Goal: Task Accomplishment & Management: Manage account settings

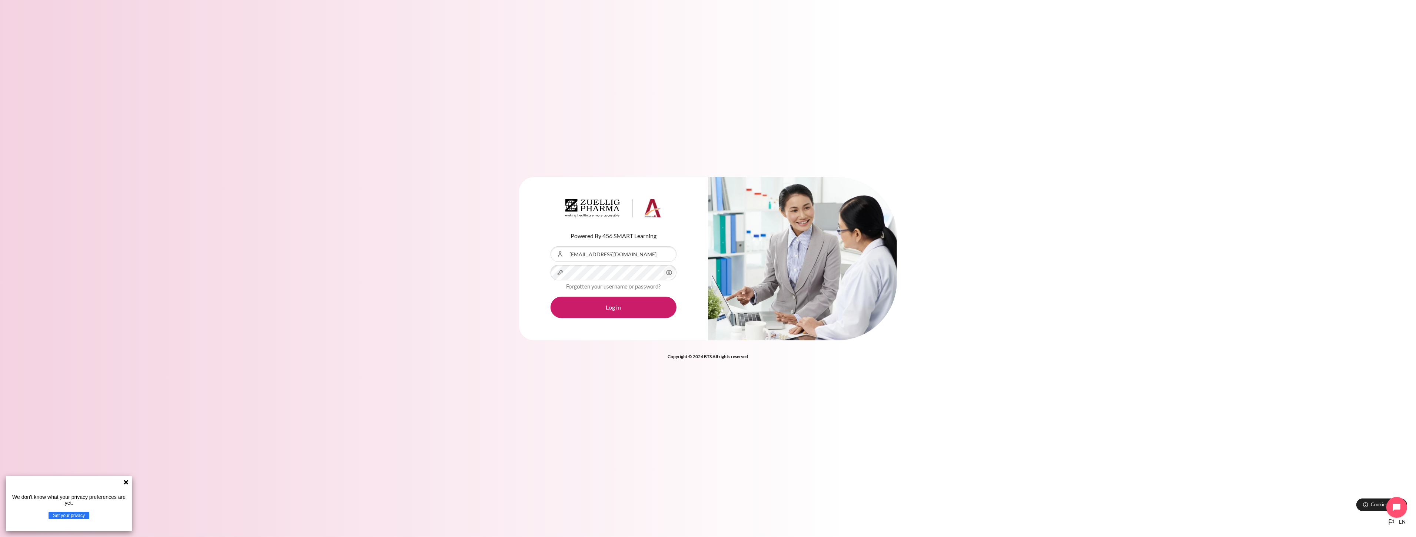
click at [551, 246] on div "Content" at bounding box center [551, 246] width 0 height 0
click at [614, 309] on button "Log in" at bounding box center [614, 307] width 126 height 21
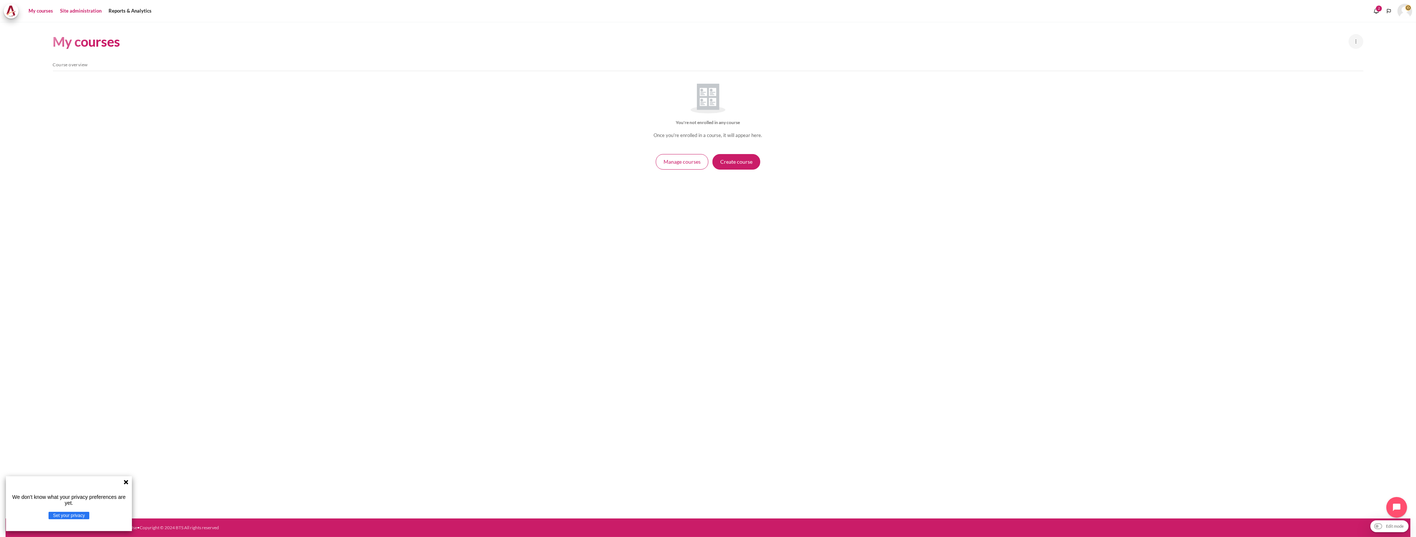
click at [89, 10] on link "Site administration" at bounding box center [80, 11] width 47 height 15
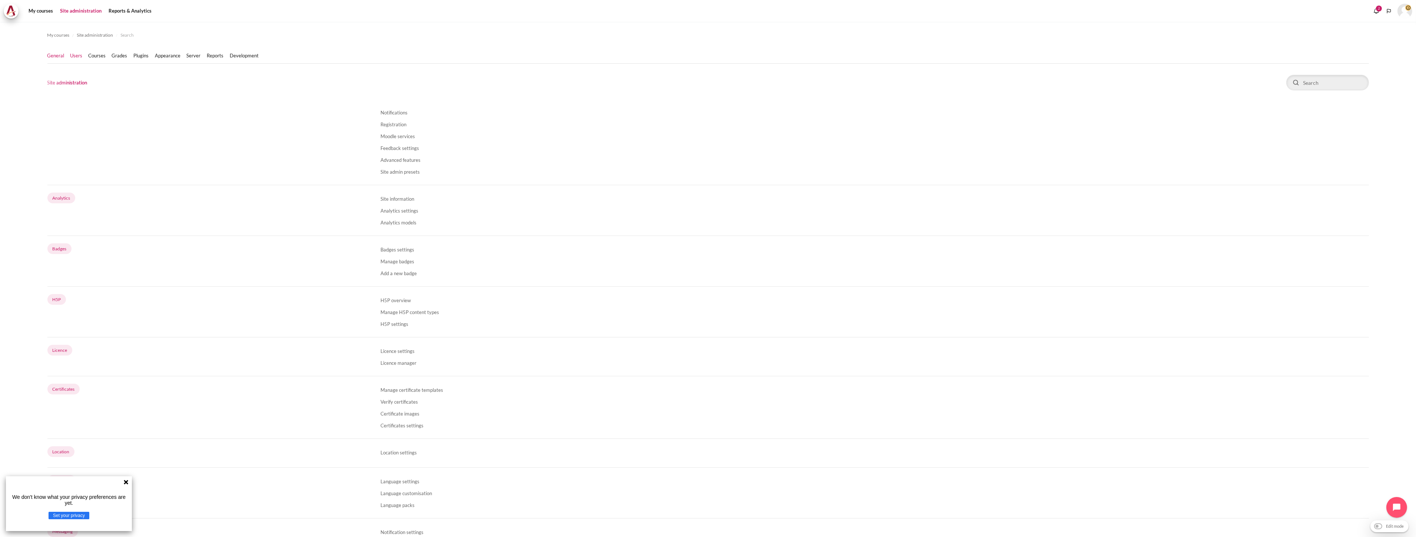
click at [78, 54] on link "Users" at bounding box center [76, 55] width 12 height 7
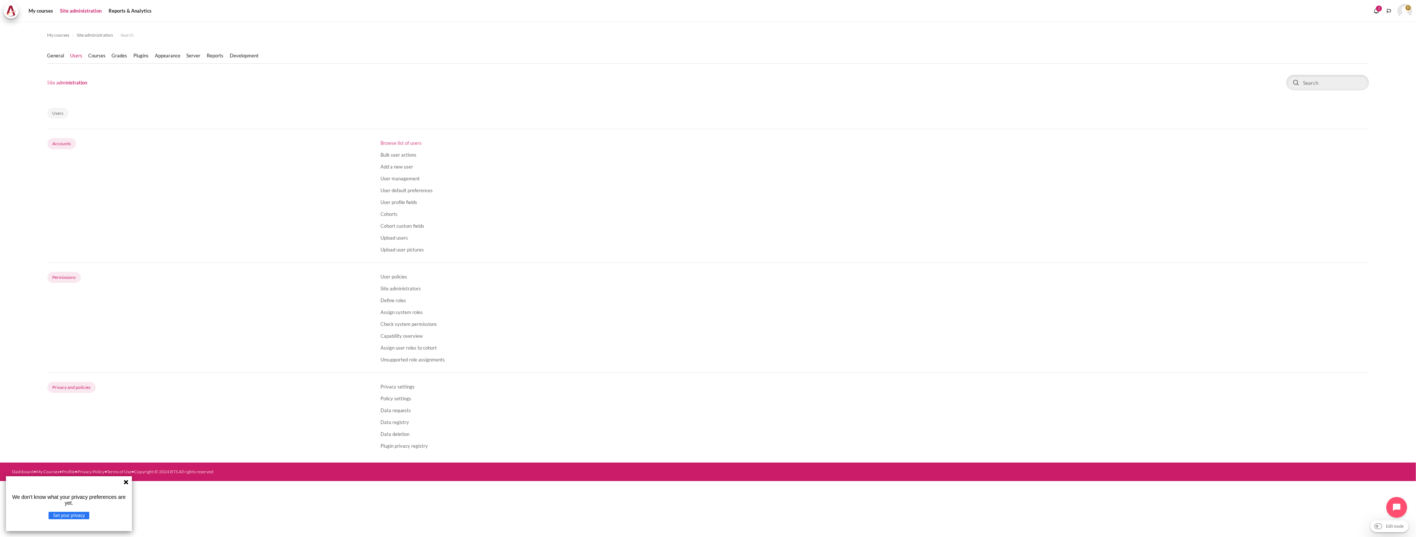
click at [402, 140] on link "Browse list of users" at bounding box center [401, 143] width 41 height 6
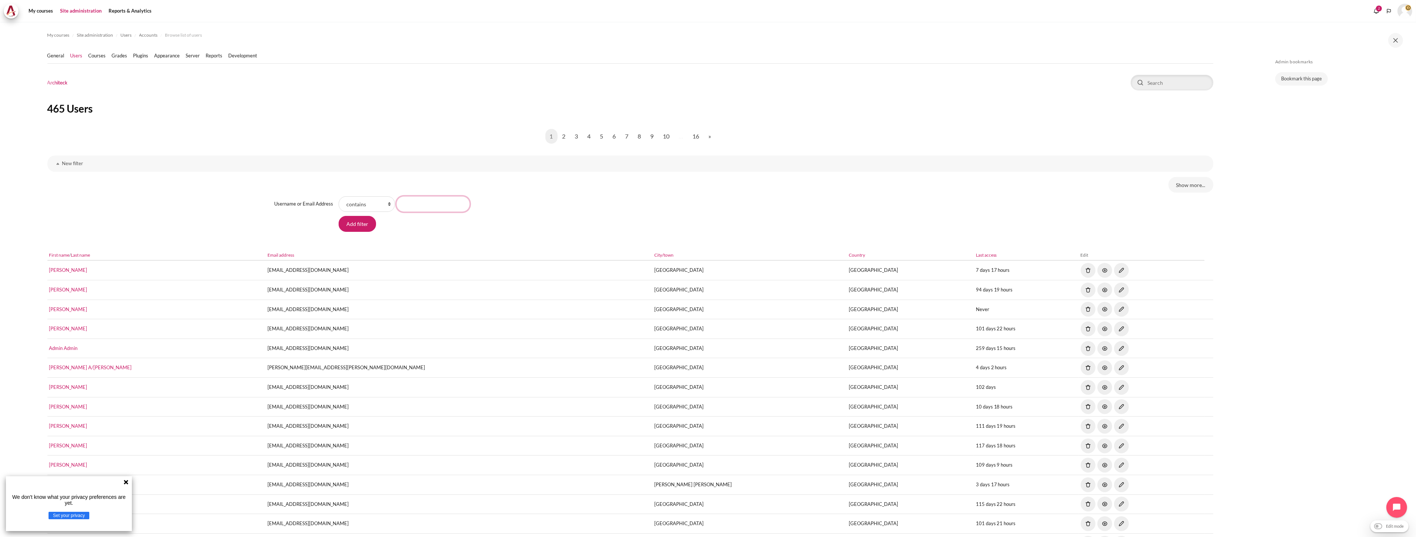
click at [403, 204] on input "Username or Email Address value" at bounding box center [432, 204] width 73 height 16
paste input "ssjang@ndrug.net"
type input "[EMAIL_ADDRESS][DOMAIN_NAME]"
click at [339, 216] on input "Add filter" at bounding box center [357, 224] width 37 height 16
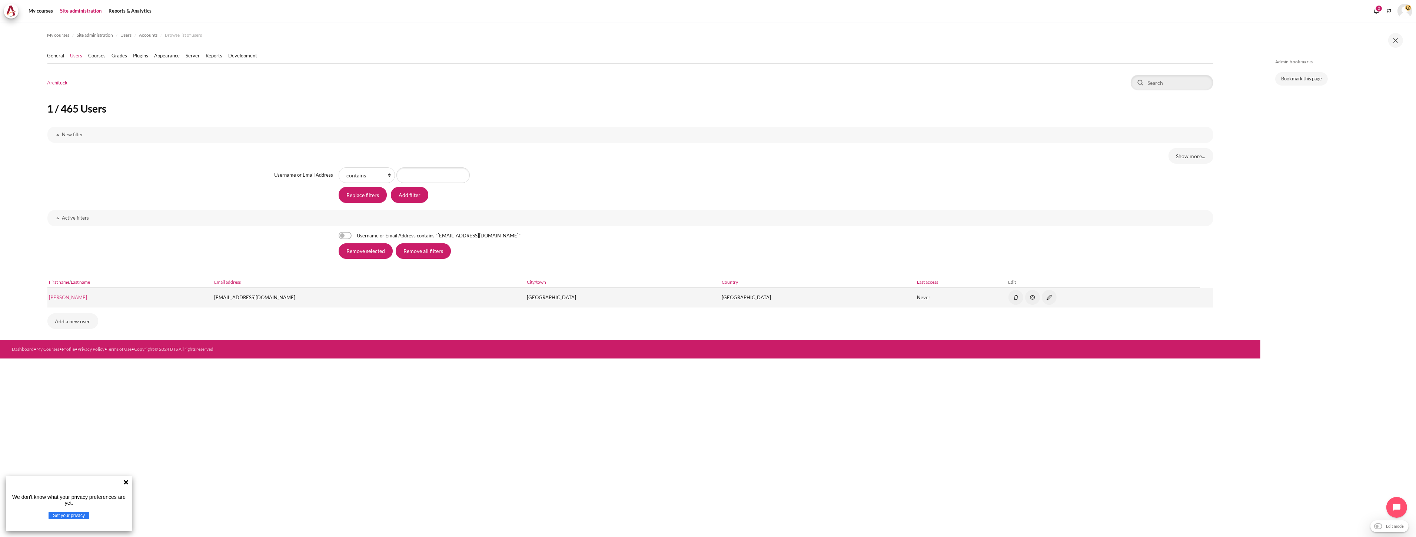
click at [63, 299] on link "[PERSON_NAME]" at bounding box center [68, 298] width 38 height 6
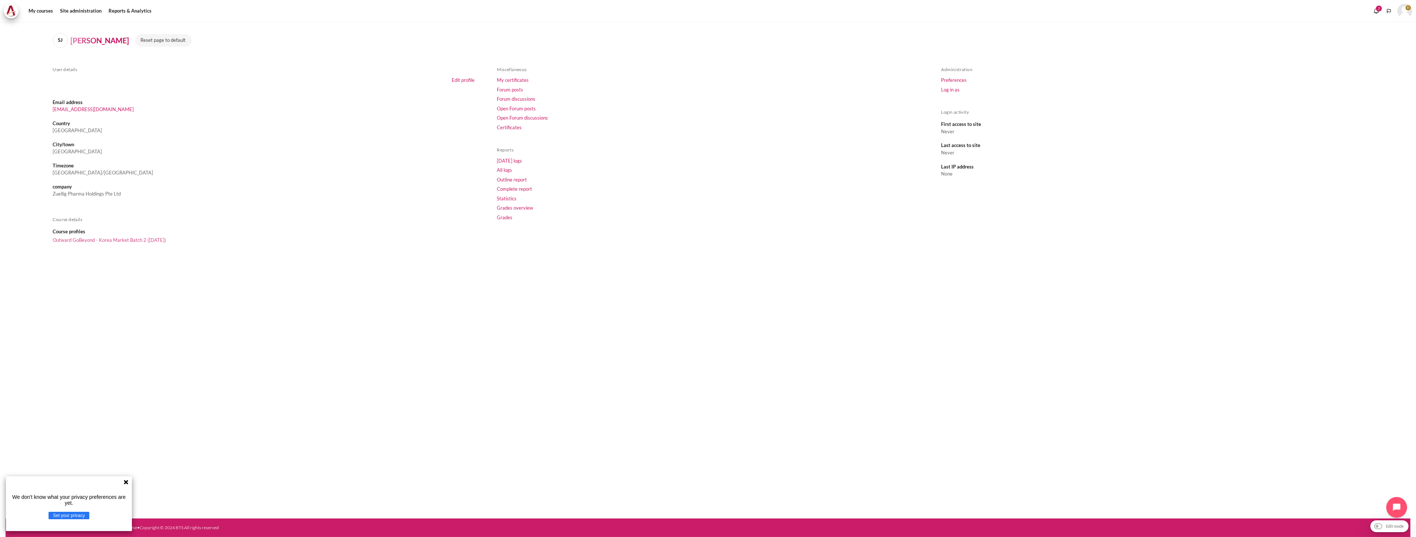
click at [123, 239] on link "Outward GoBeyond - Korea Market Batch 2 ([DATE])" at bounding box center [109, 240] width 113 height 6
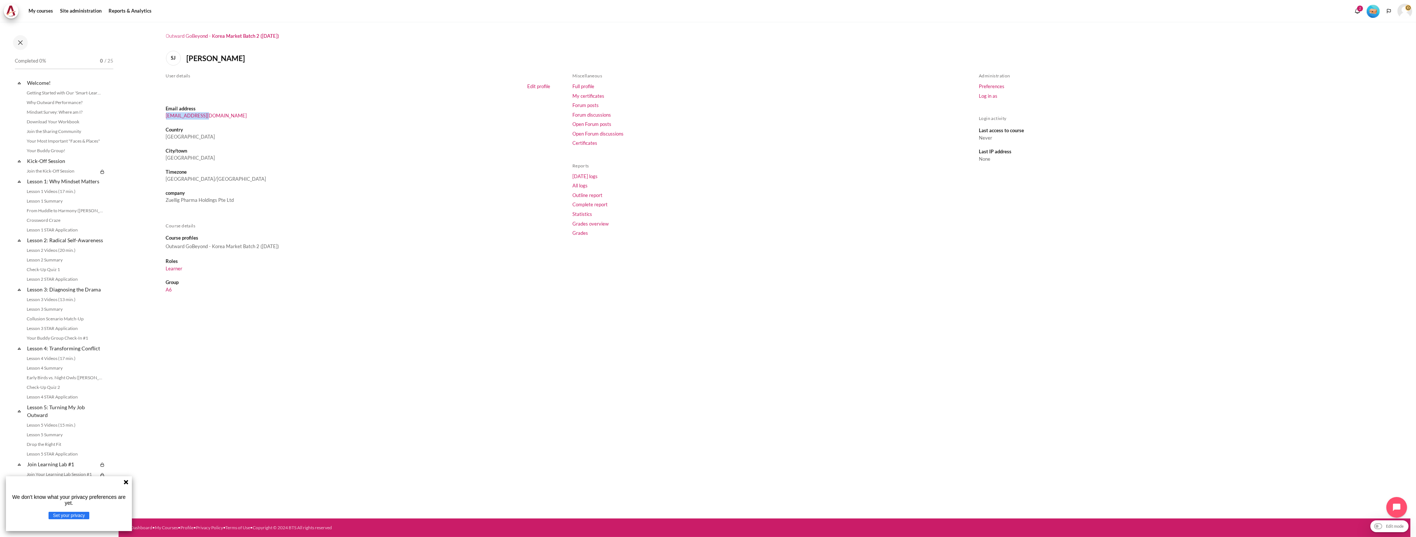
drag, startPoint x: 207, startPoint y: 114, endPoint x: 165, endPoint y: 119, distance: 42.5
click at [166, 119] on dd "[EMAIL_ADDRESS][DOMAIN_NAME]" at bounding box center [358, 115] width 384 height 7
copy link "[EMAIL_ADDRESS][DOMAIN_NAME]"
drag, startPoint x: 486, startPoint y: 442, endPoint x: 446, endPoint y: 258, distance: 188.2
click at [487, 442] on div "Outward GoBeyond - Korea Market Batch 2 ([DATE]) [PERSON_NAME] User details Edi…" at bounding box center [765, 270] width 1292 height 497
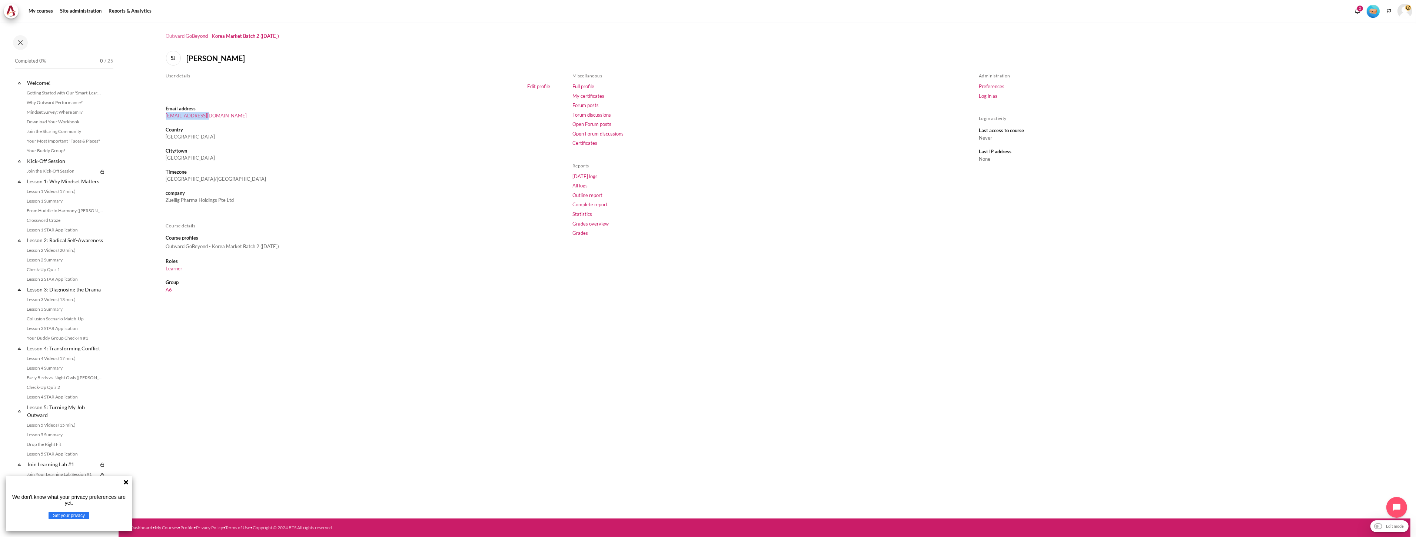
drag, startPoint x: 210, startPoint y: 116, endPoint x: 166, endPoint y: 118, distance: 44.5
click at [166, 118] on dd "ssjang@ndrug.net" at bounding box center [358, 115] width 384 height 7
copy link "ssjang@ndrug.net"
click at [198, 35] on h1 "Outward GoBeyond - Korea Market Batch 2 ([DATE])" at bounding box center [222, 36] width 113 height 6
click at [229, 37] on h1 "Outward GoBeyond - Korea Market Batch 2 ([DATE])" at bounding box center [222, 36] width 113 height 6
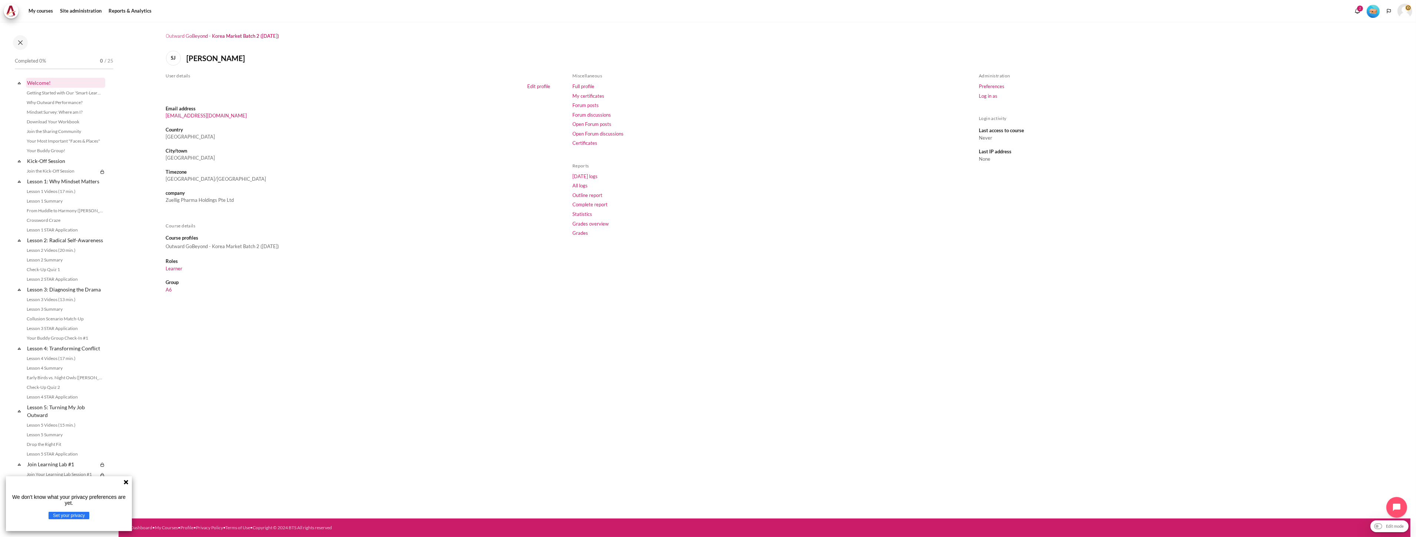
click at [40, 79] on link "Welcome!" at bounding box center [65, 83] width 79 height 10
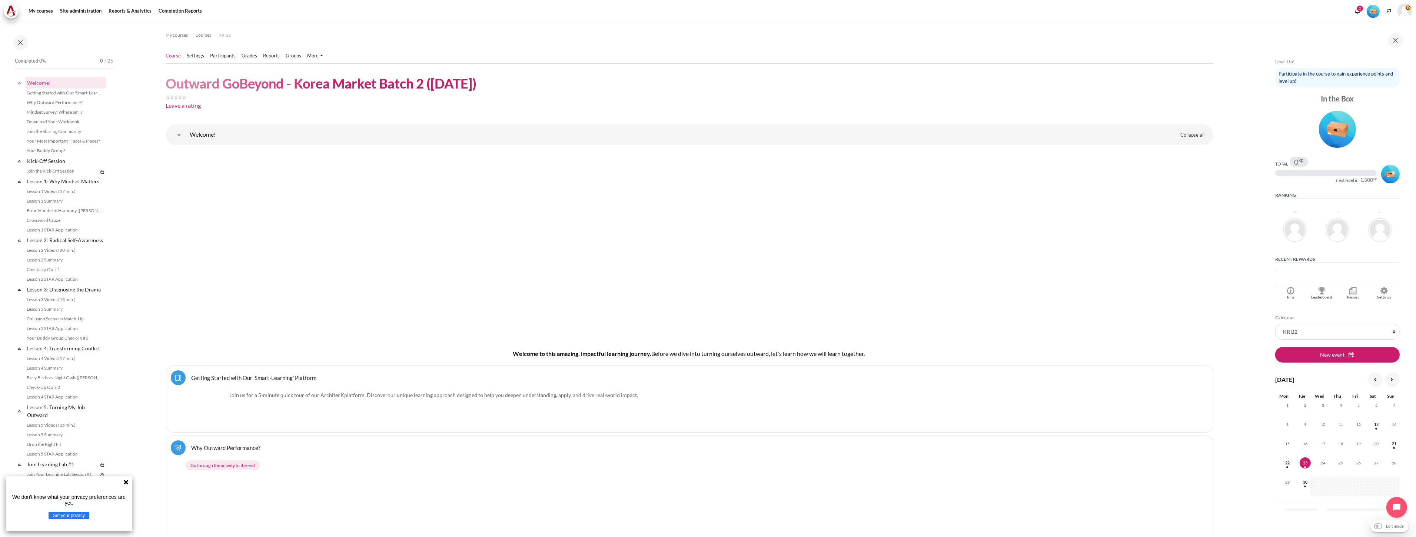
click at [176, 59] on link "Course" at bounding box center [173, 55] width 15 height 7
click at [221, 57] on link "Participants" at bounding box center [223, 55] width 26 height 7
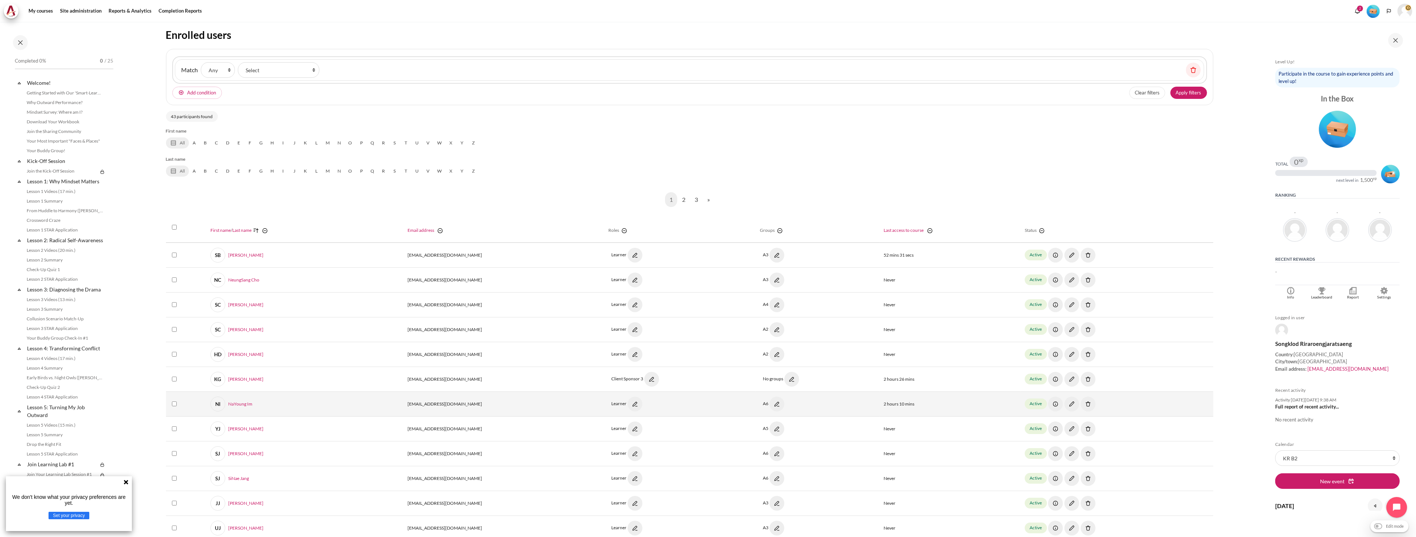
scroll to position [123, 0]
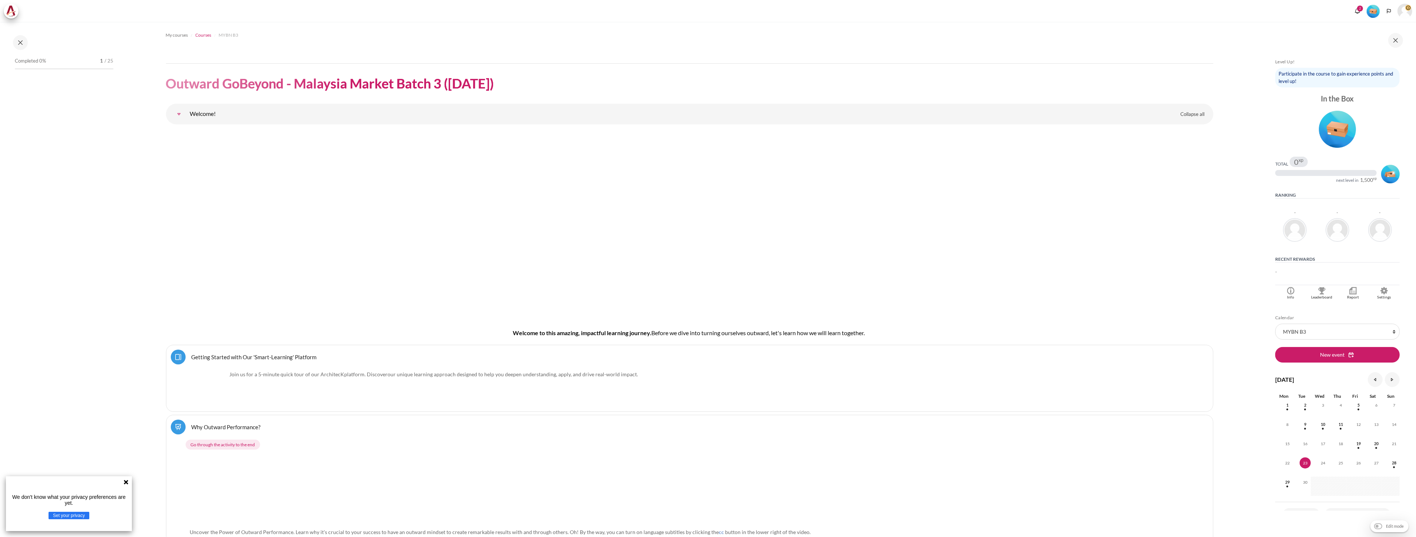
click at [208, 37] on span "Courses" at bounding box center [204, 35] width 16 height 7
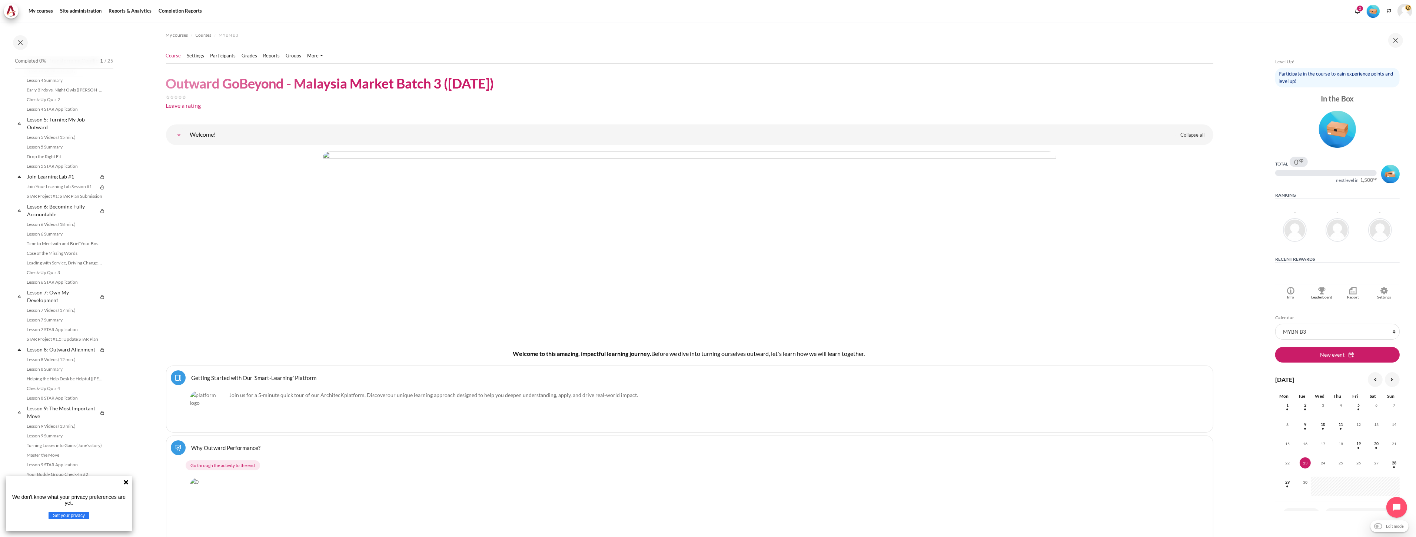
scroll to position [613, 0]
click at [1376, 525] on input "Edit mode" at bounding box center [1389, 525] width 34 height 7
checkbox input "true"
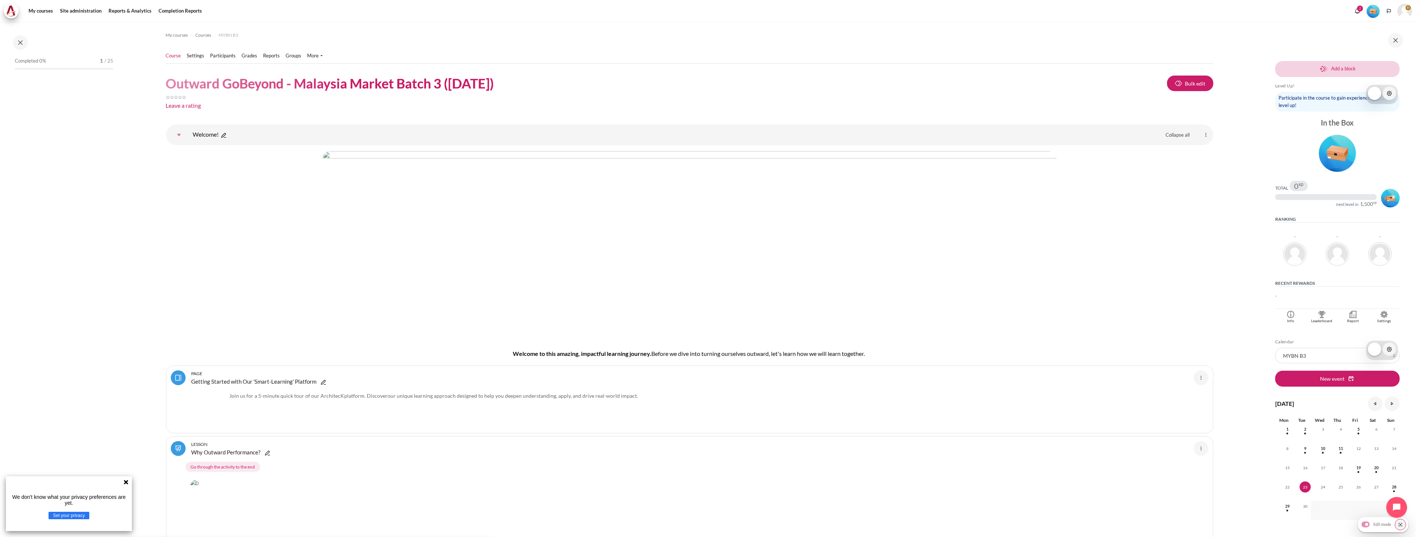
click at [127, 481] on icon at bounding box center [126, 482] width 4 height 4
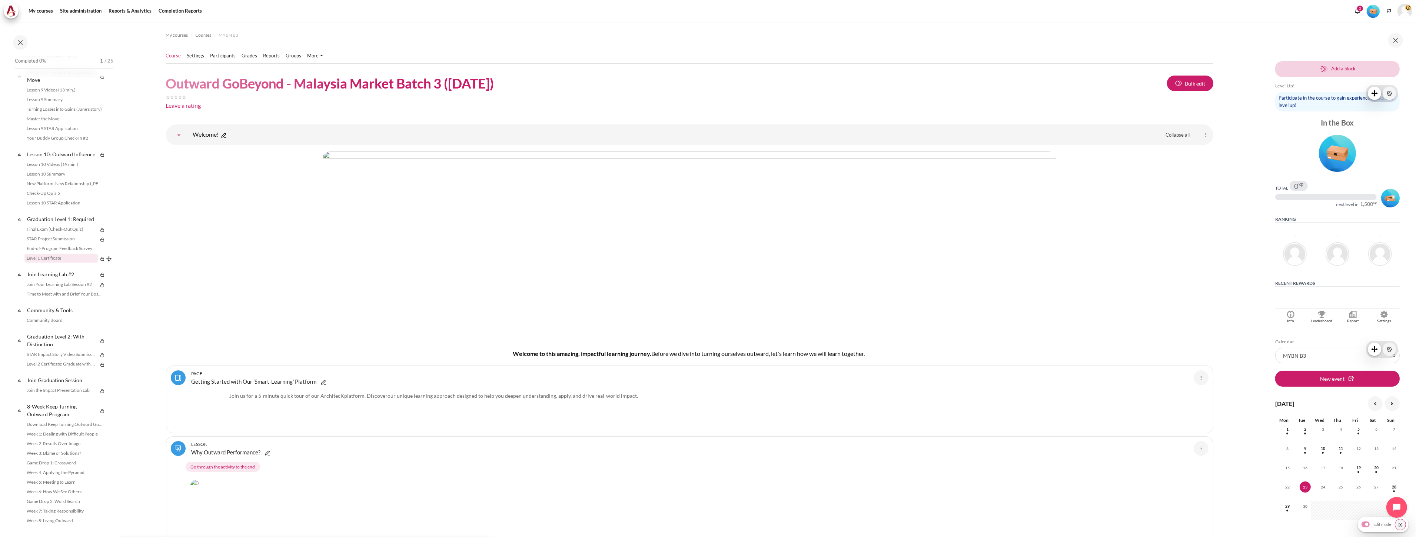
scroll to position [711, 0]
